Goal: Information Seeking & Learning: Learn about a topic

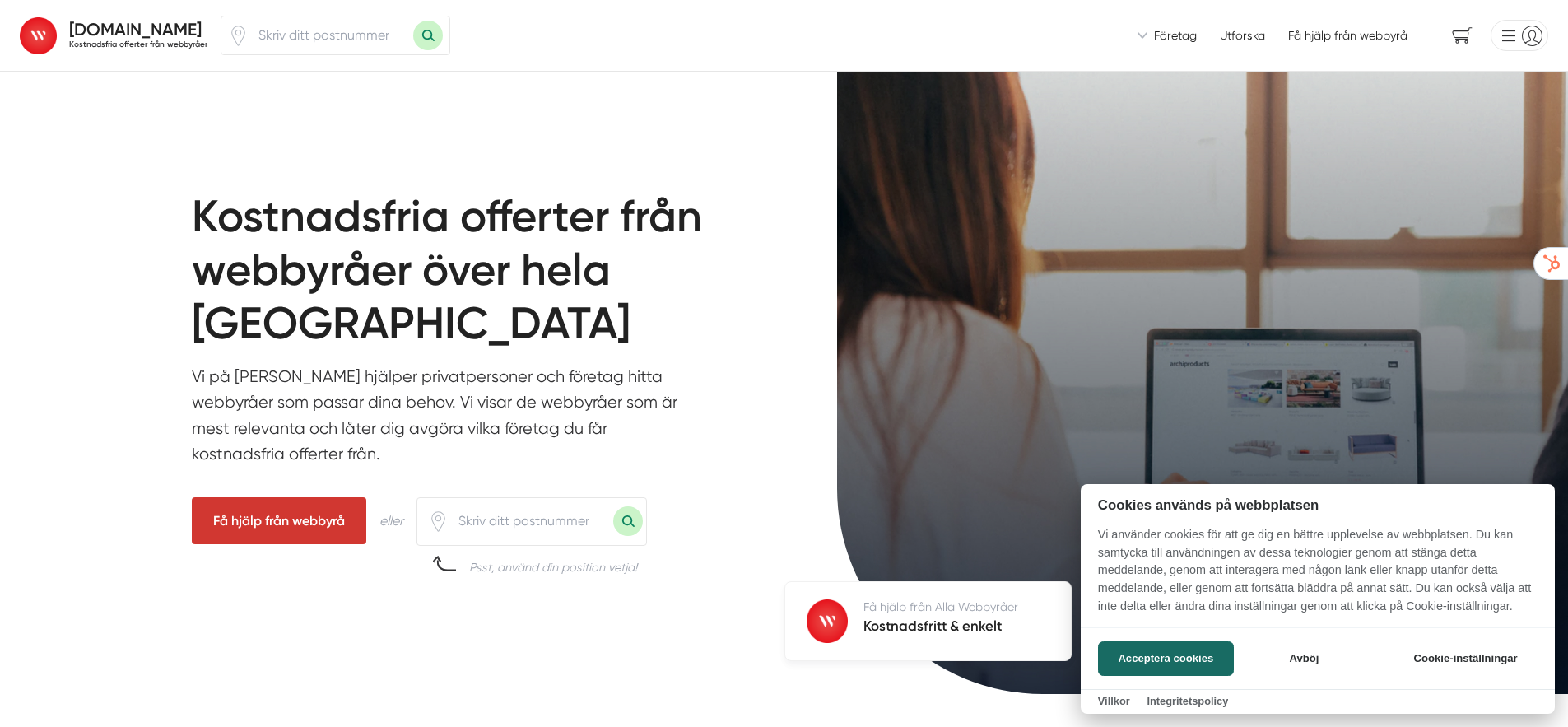
click at [336, 155] on div at bounding box center [784, 363] width 1568 height 727
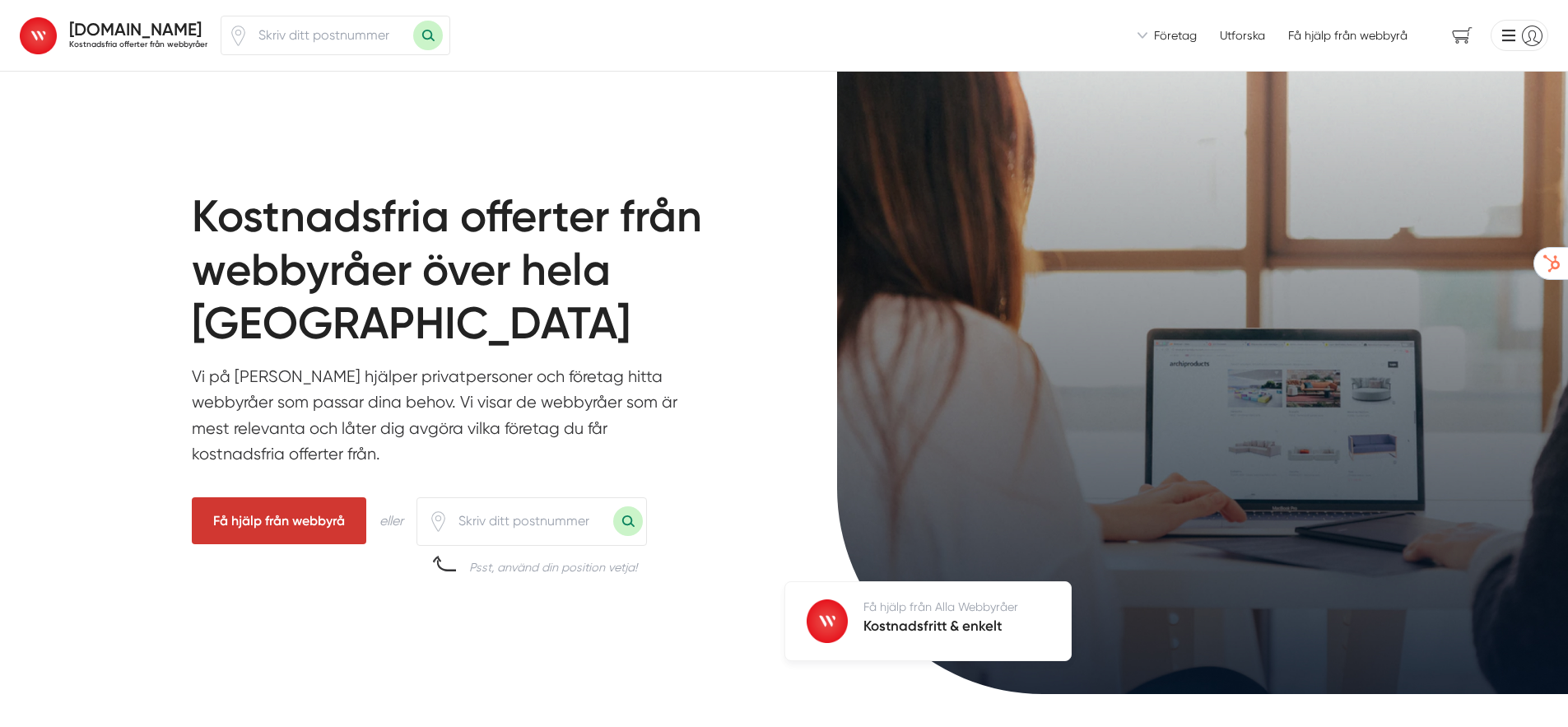
click at [1166, 36] on span "Företag" at bounding box center [1174, 35] width 43 height 17
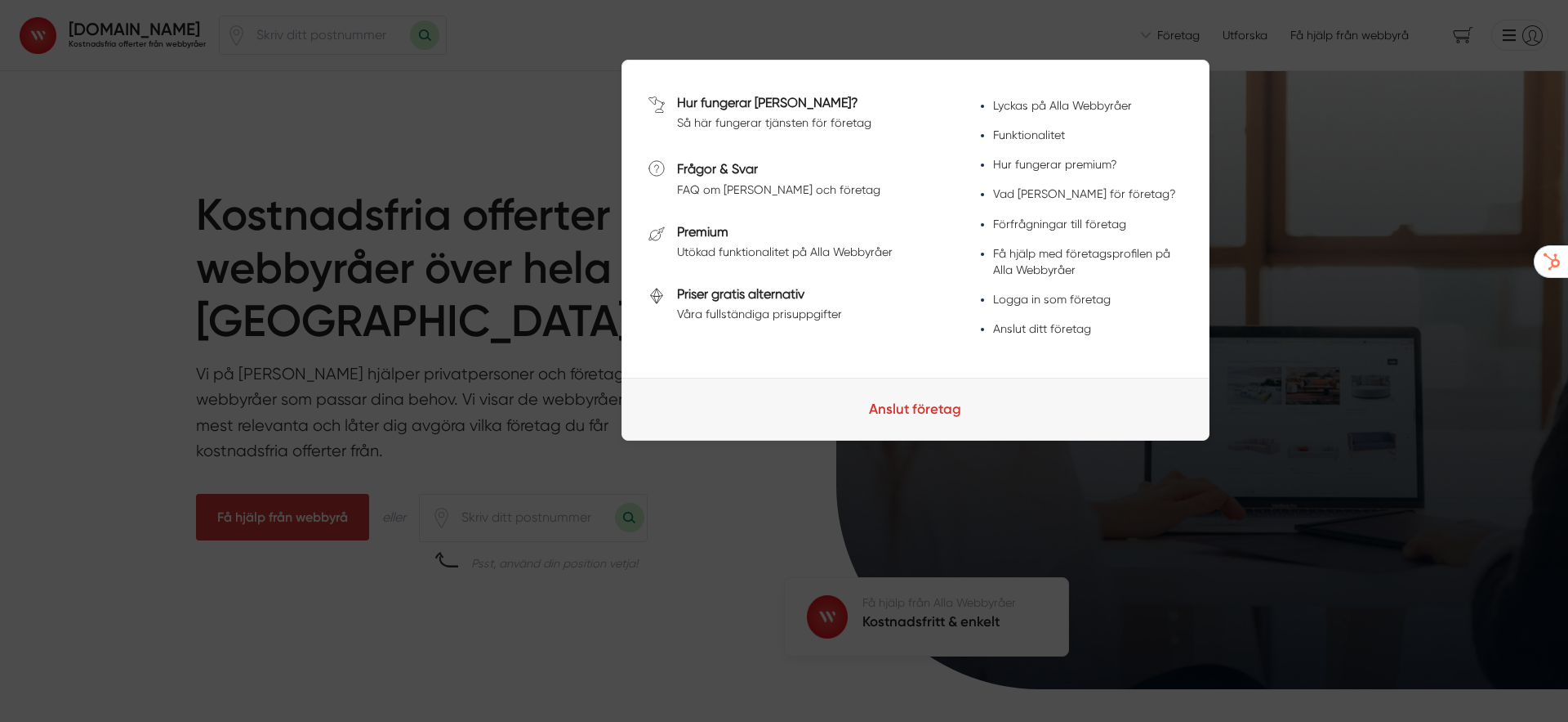
click at [742, 97] on link "Hur fungerar [PERSON_NAME]?" at bounding box center [767, 103] width 181 height 16
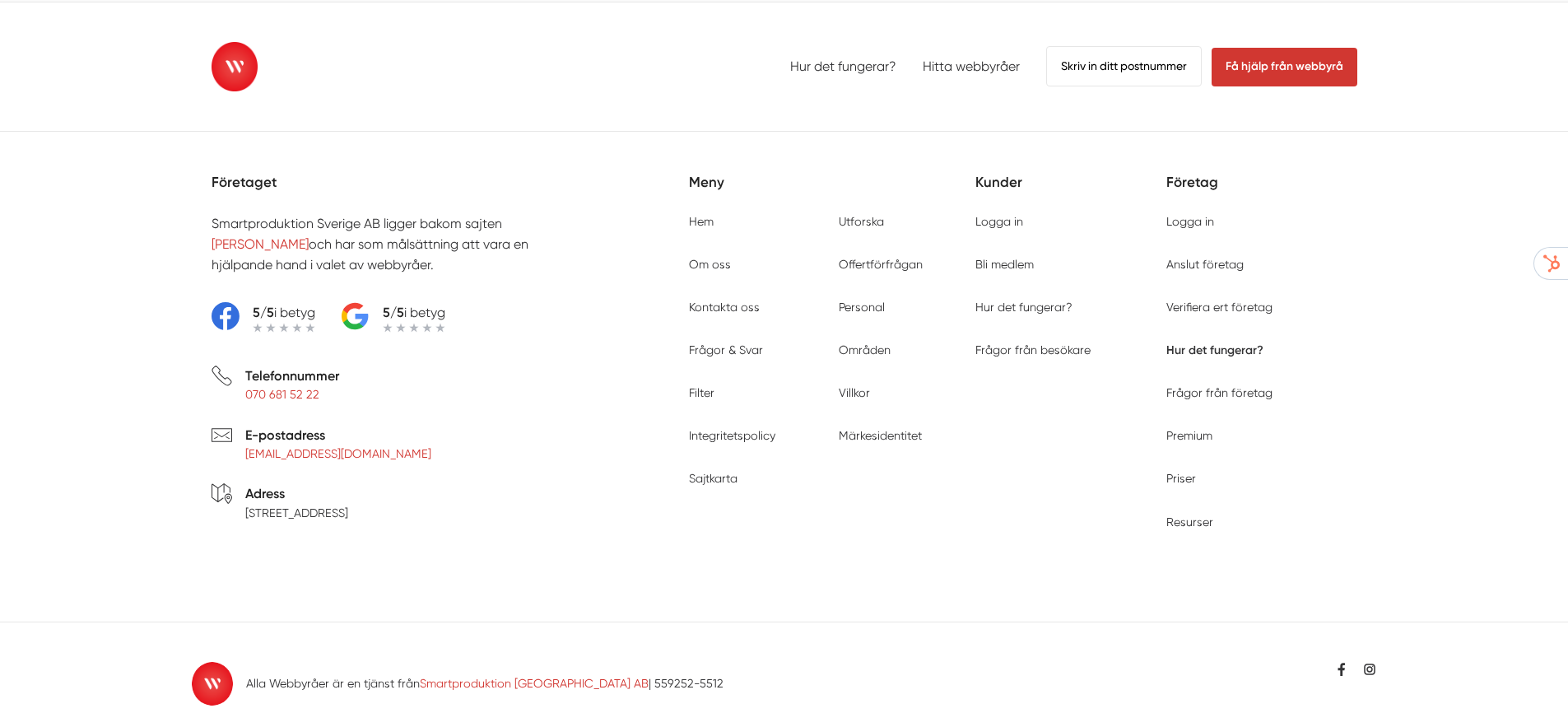
scroll to position [7948, 0]
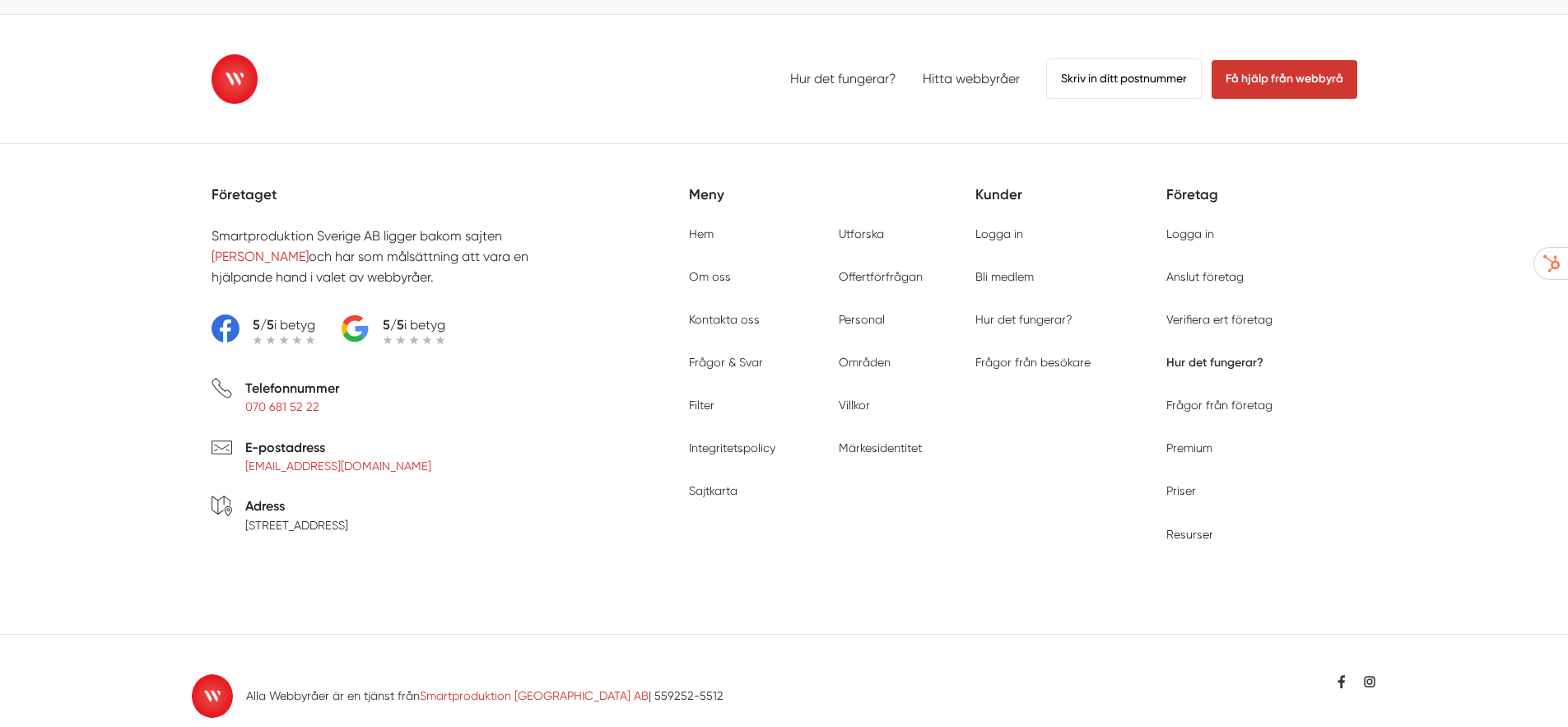
click at [978, 78] on ul "Hur det fungerar? Hitta webbyråer Skriv in ditt postnummer Få hjälp från webbyrå" at bounding box center [1073, 77] width 567 height 39
click at [979, 70] on link "Hitta webbyråer" at bounding box center [971, 78] width 97 height 16
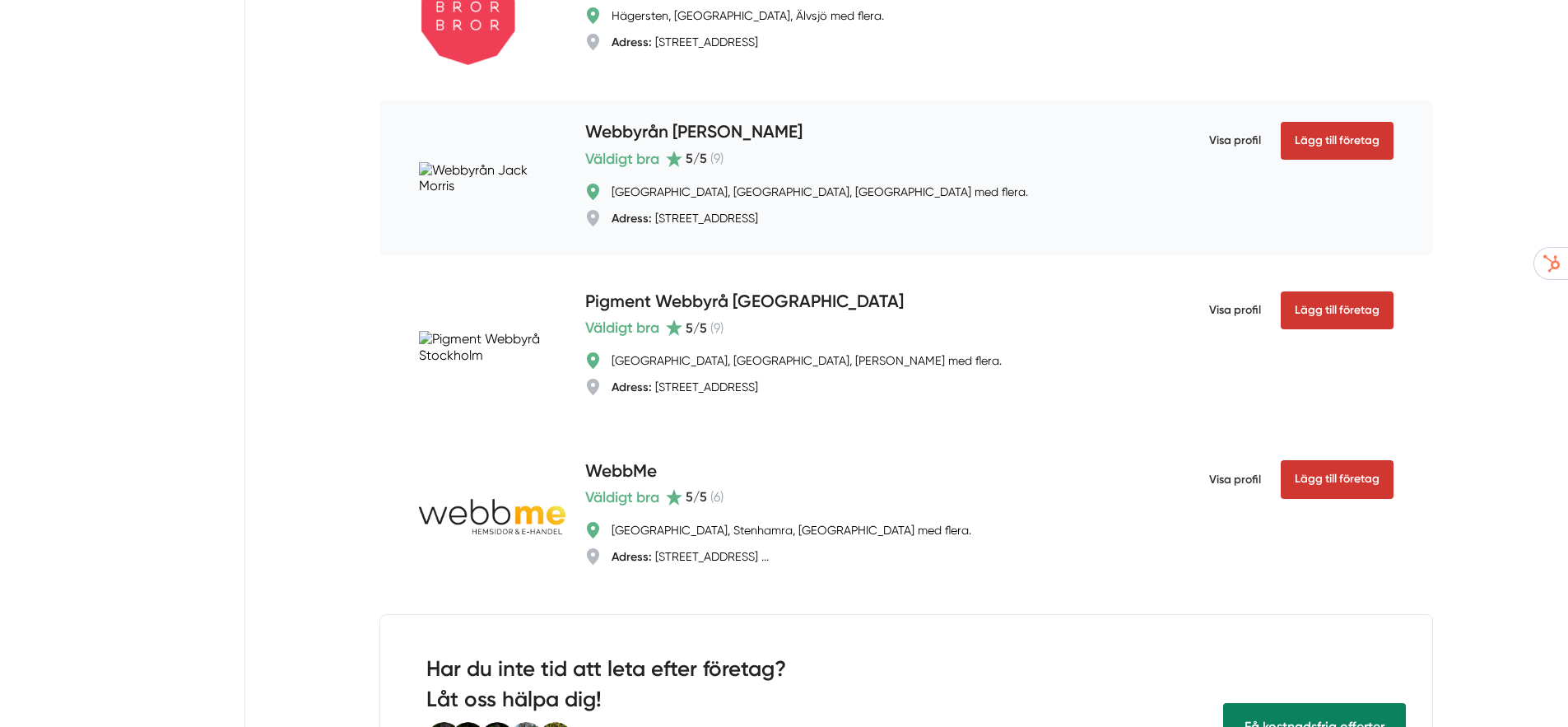
scroll to position [3180, 0]
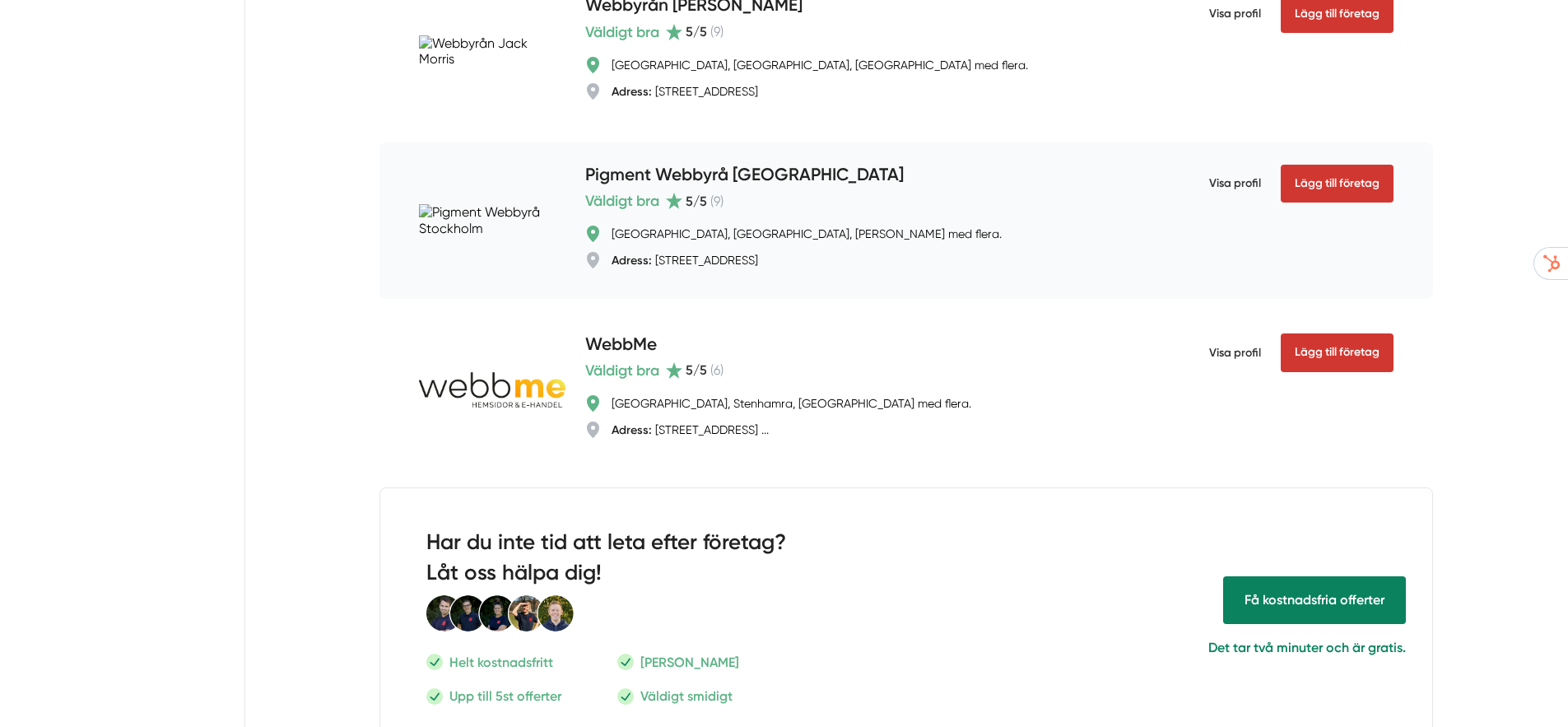
click at [721, 188] on h4 "Pigment Webbyrå Stockholm" at bounding box center [744, 175] width 319 height 27
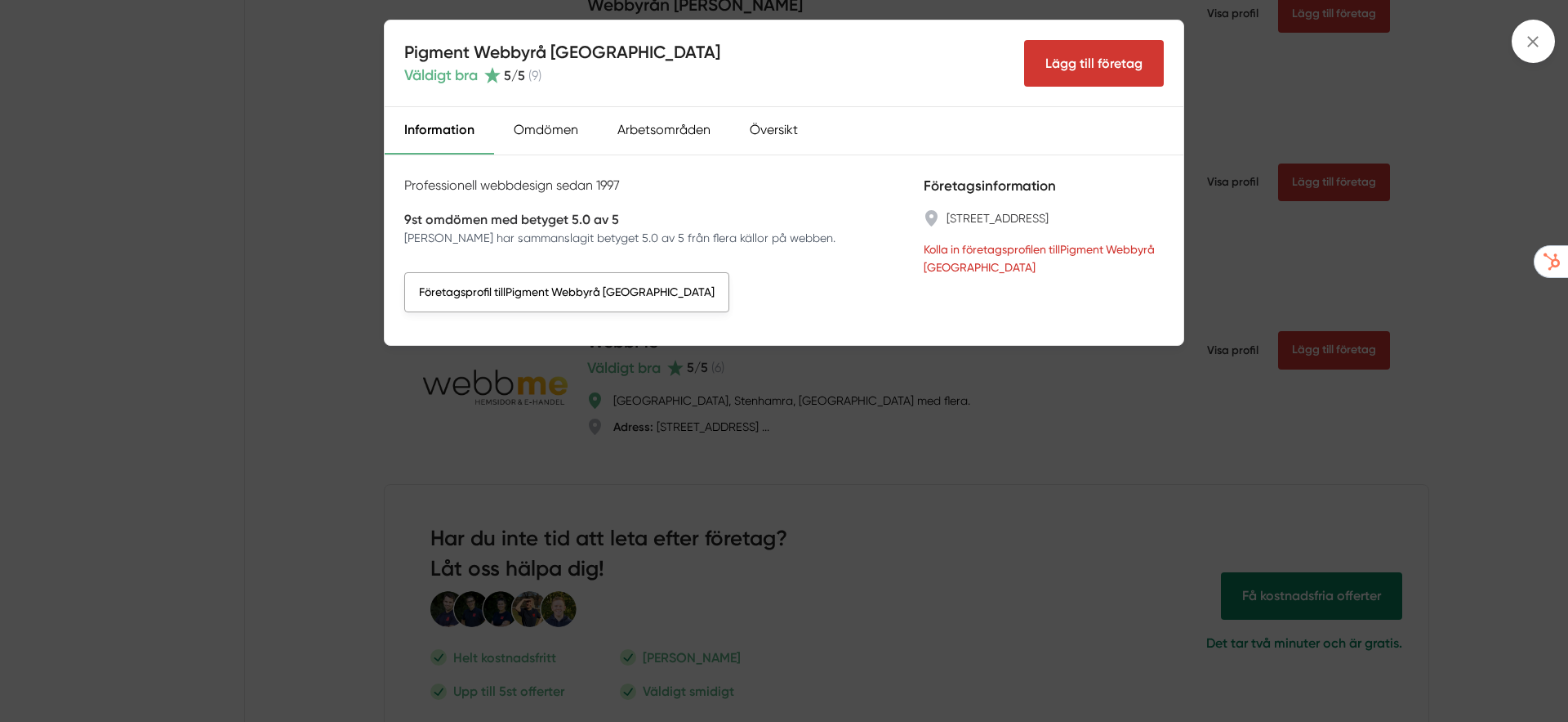
click at [544, 291] on link "Företagsprofil till Pigment Webbyrå Stockholm" at bounding box center [566, 291] width 325 height 39
click at [881, 386] on div "Pigment Webbyrå Stockholm Väldigt bra 5 /5 ( 9 ) Lägg till företag Information …" at bounding box center [784, 361] width 1568 height 722
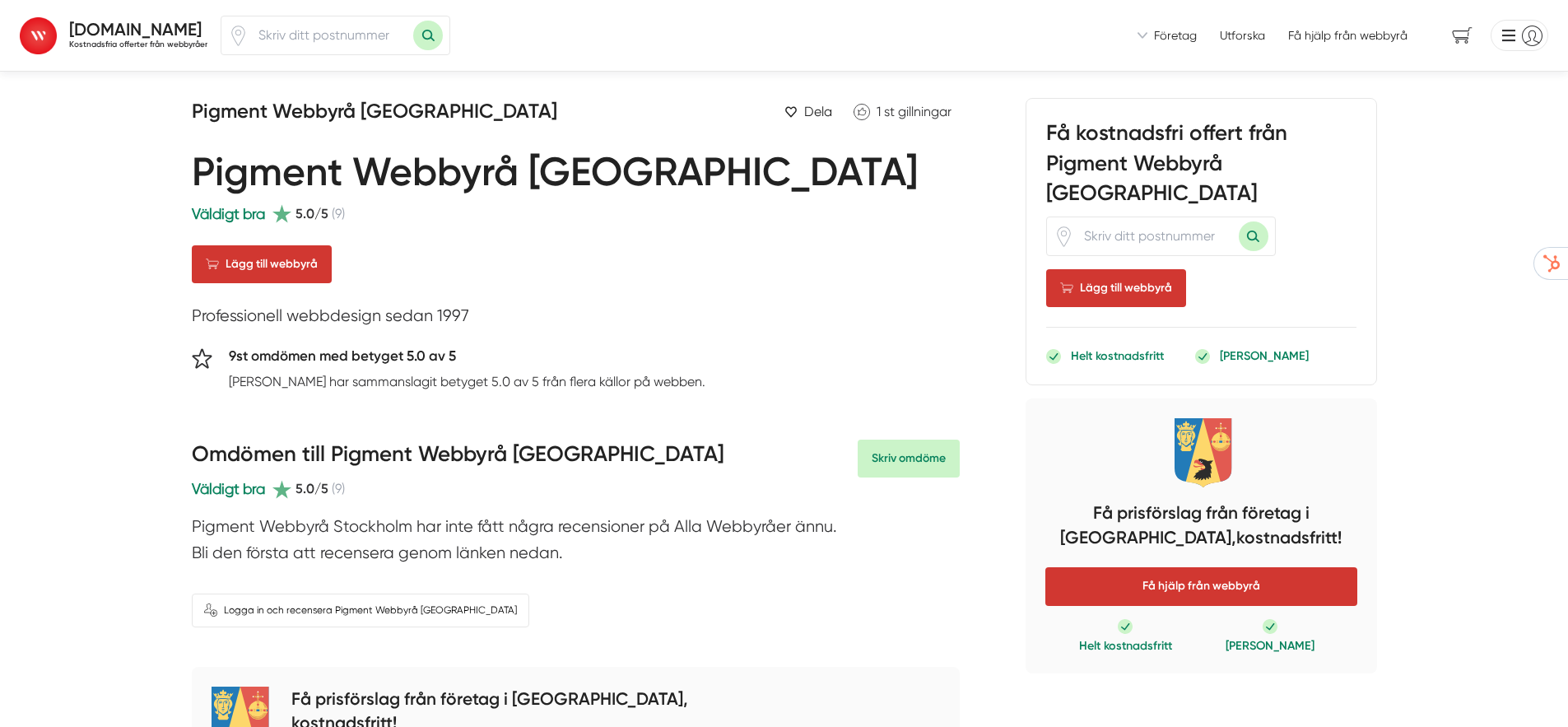
drag, startPoint x: 265, startPoint y: 364, endPoint x: 529, endPoint y: 364, distance: 264.0
click at [529, 364] on h5 "9st omdömen med betyget 5.0 av 5" at bounding box center [466, 358] width 477 height 26
click at [493, 386] on p "[PERSON_NAME] har sammanslagit betyget 5.0 av 5 från flera källor på webben." at bounding box center [466, 381] width 477 height 21
click at [493, 386] on p "Alla Webbyråer har sammanslagit betyget 5.0 av 5 från flera källor på webben." at bounding box center [466, 381] width 477 height 21
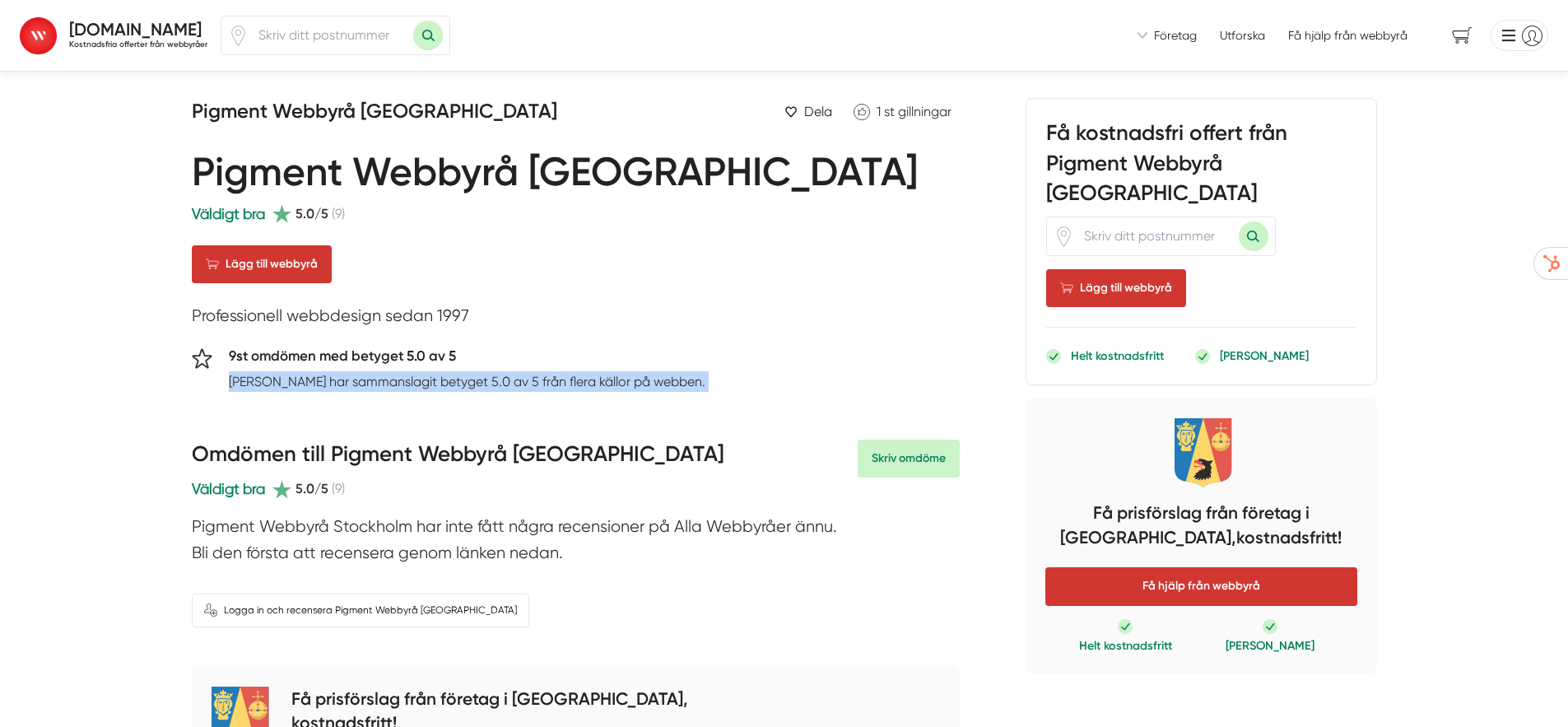
click at [493, 386] on p "Alla Webbyråer har sammanslagit betyget 5.0 av 5 från flera källor på webben." at bounding box center [466, 381] width 477 height 21
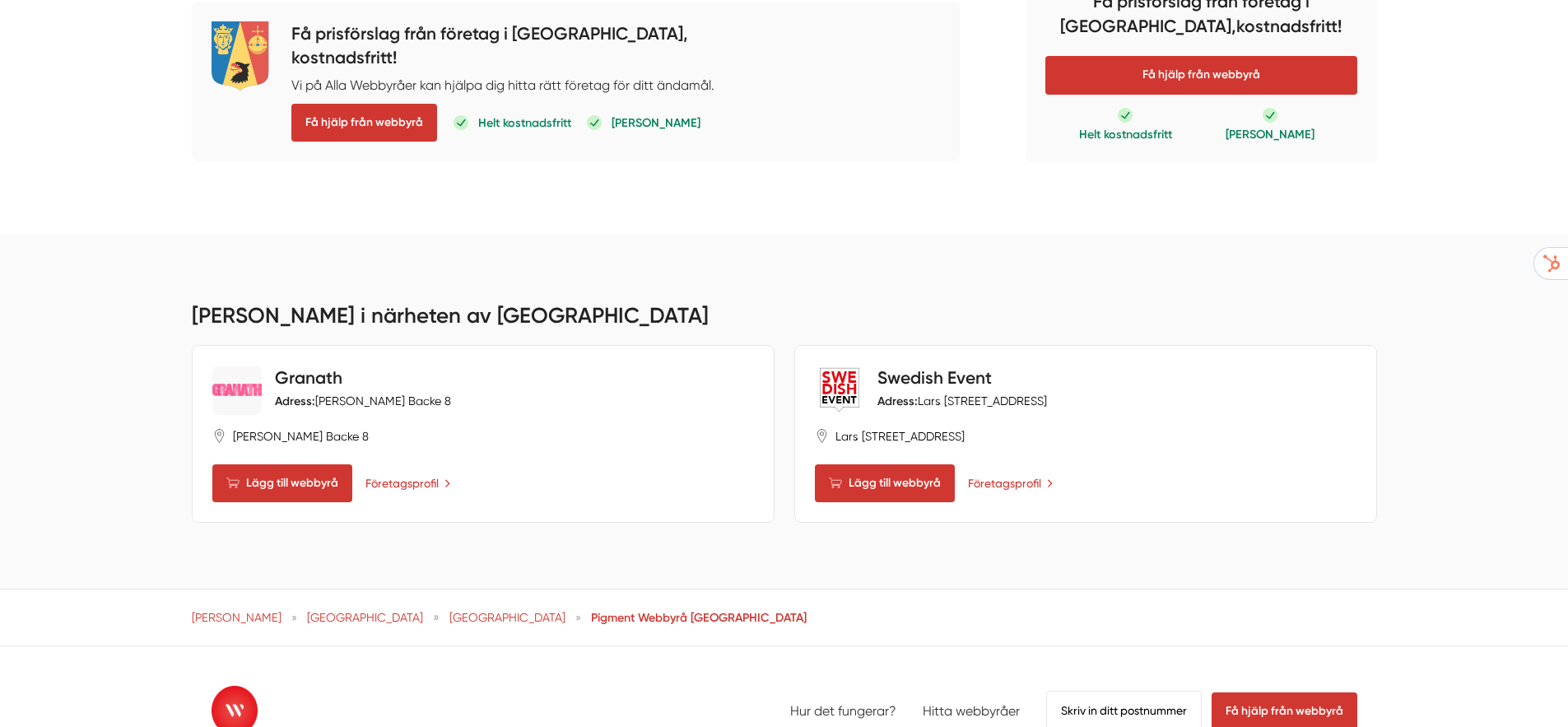
scroll to position [1844, 0]
